Goal: Information Seeking & Learning: Learn about a topic

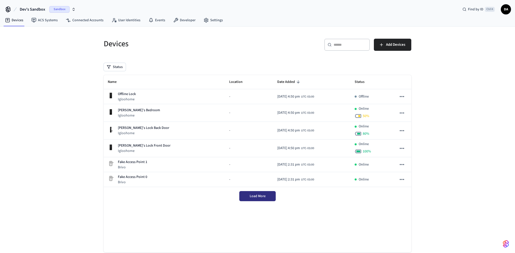
click at [254, 198] on span "Load More" at bounding box center [258, 196] width 16 height 5
click at [180, 20] on link "Developer" at bounding box center [184, 20] width 30 height 9
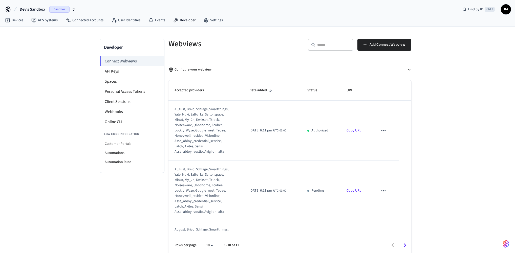
click at [386, 134] on icon "sticky table" at bounding box center [384, 131] width 7 height 7
click at [354, 134] on div at bounding box center [257, 126] width 515 height 253
drag, startPoint x: 268, startPoint y: 132, endPoint x: 263, endPoint y: 132, distance: 5.3
click at [268, 132] on span "2025/10/08 at 6:11 pm" at bounding box center [261, 130] width 23 height 5
click at [208, 134] on div "august, brivo, schlage, smartthings, yale, nuki, salto_ks, salto_space, minut, …" at bounding box center [203, 131] width 56 height 48
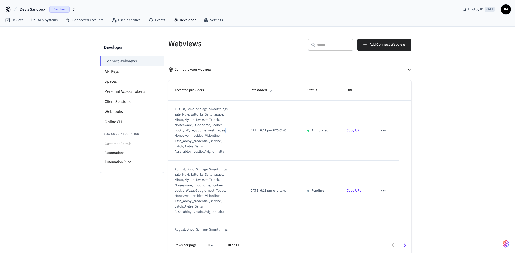
click at [208, 134] on div "august, brivo, schlage, smartthings, yale, nuki, salto_ks, salto_space, minut, …" at bounding box center [203, 131] width 56 height 48
click at [174, 100] on th "Accepted providers" at bounding box center [206, 91] width 75 height 20
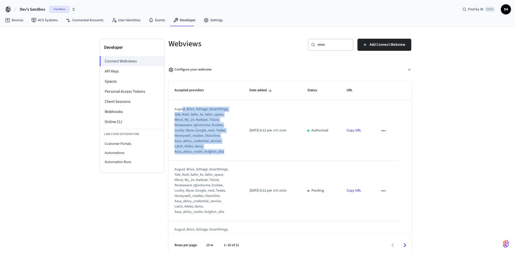
drag, startPoint x: 182, startPoint y: 108, endPoint x: 230, endPoint y: 156, distance: 68.0
click at [228, 156] on td "august, brivo, schlage, smartthings, yale, nuki, salto_ks, salto_space, minut, …" at bounding box center [206, 131] width 75 height 60
click at [16, 19] on link "Devices" at bounding box center [14, 20] width 26 height 9
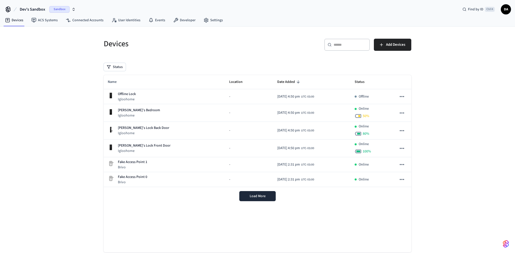
drag, startPoint x: 117, startPoint y: 84, endPoint x: 162, endPoint y: 188, distance: 113.3
click at [173, 170] on table "Name Location Date Added Status Offline Lock Igloohome - 2025/10/07 at 4:50 pm …" at bounding box center [258, 131] width 308 height 112
drag, startPoint x: 196, startPoint y: 205, endPoint x: 107, endPoint y: 71, distance: 160.3
click at [107, 75] on div "Name Location Date Added Status Offline Lock Igloohome - 2025/10/07 at 4:50 pm …" at bounding box center [258, 140] width 308 height 130
click at [221, 209] on div "Name Location Date Added Status Offline Lock Igloohome - 2025/10/07 at 4:50 pm …" at bounding box center [258, 163] width 308 height 177
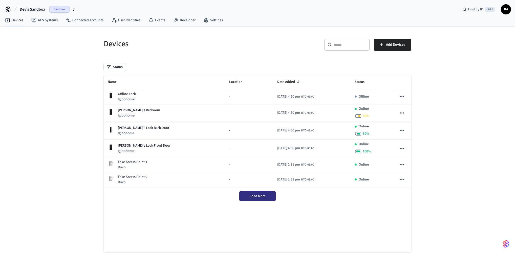
click at [269, 193] on button "Load More" at bounding box center [257, 196] width 36 height 10
